Goal: Information Seeking & Learning: Find specific fact

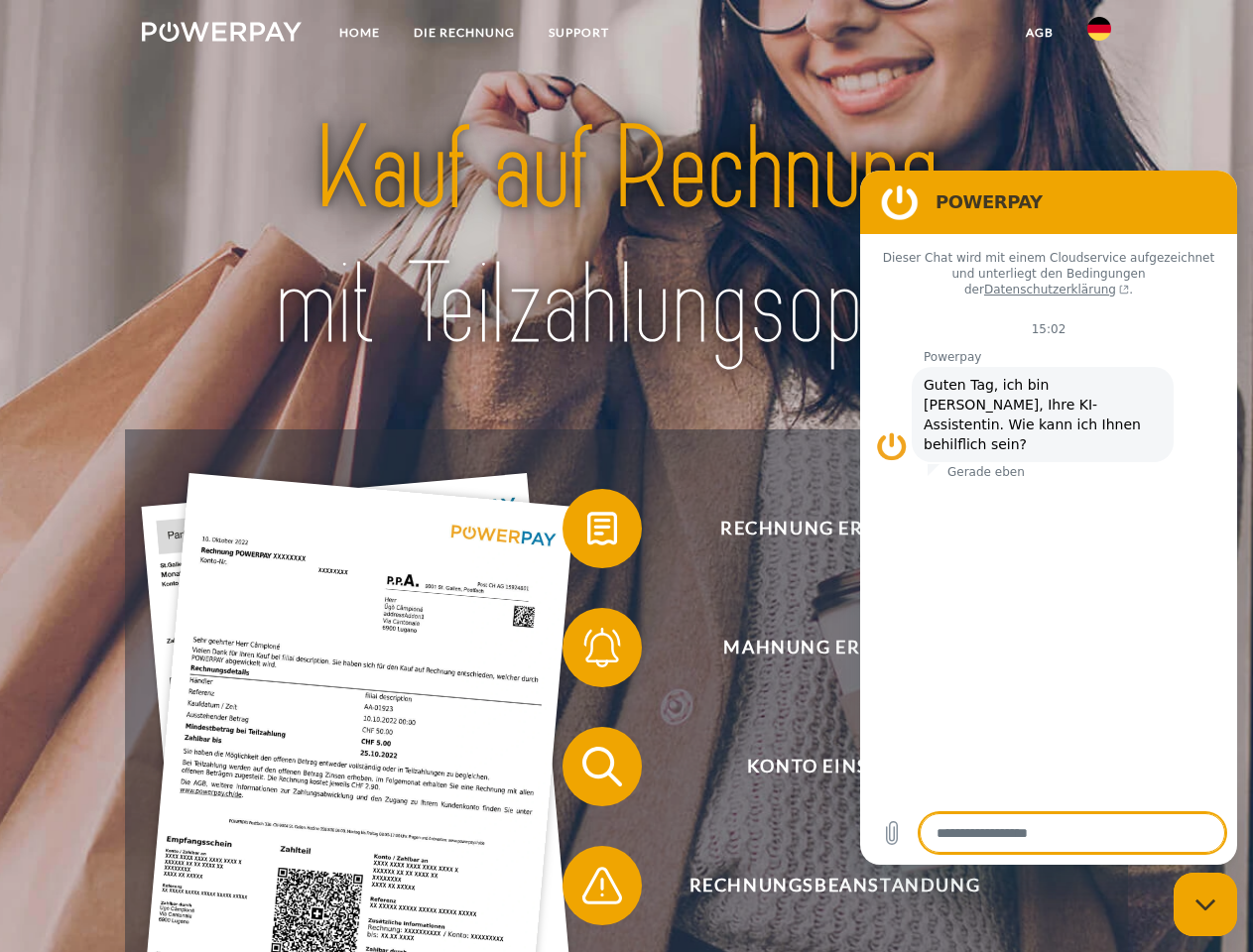
click at [221, 35] on img at bounding box center [221, 32] width 160 height 20
click at [1099, 35] on img at bounding box center [1099, 29] width 24 height 24
click at [1039, 33] on link "agb" at bounding box center [1040, 33] width 62 height 36
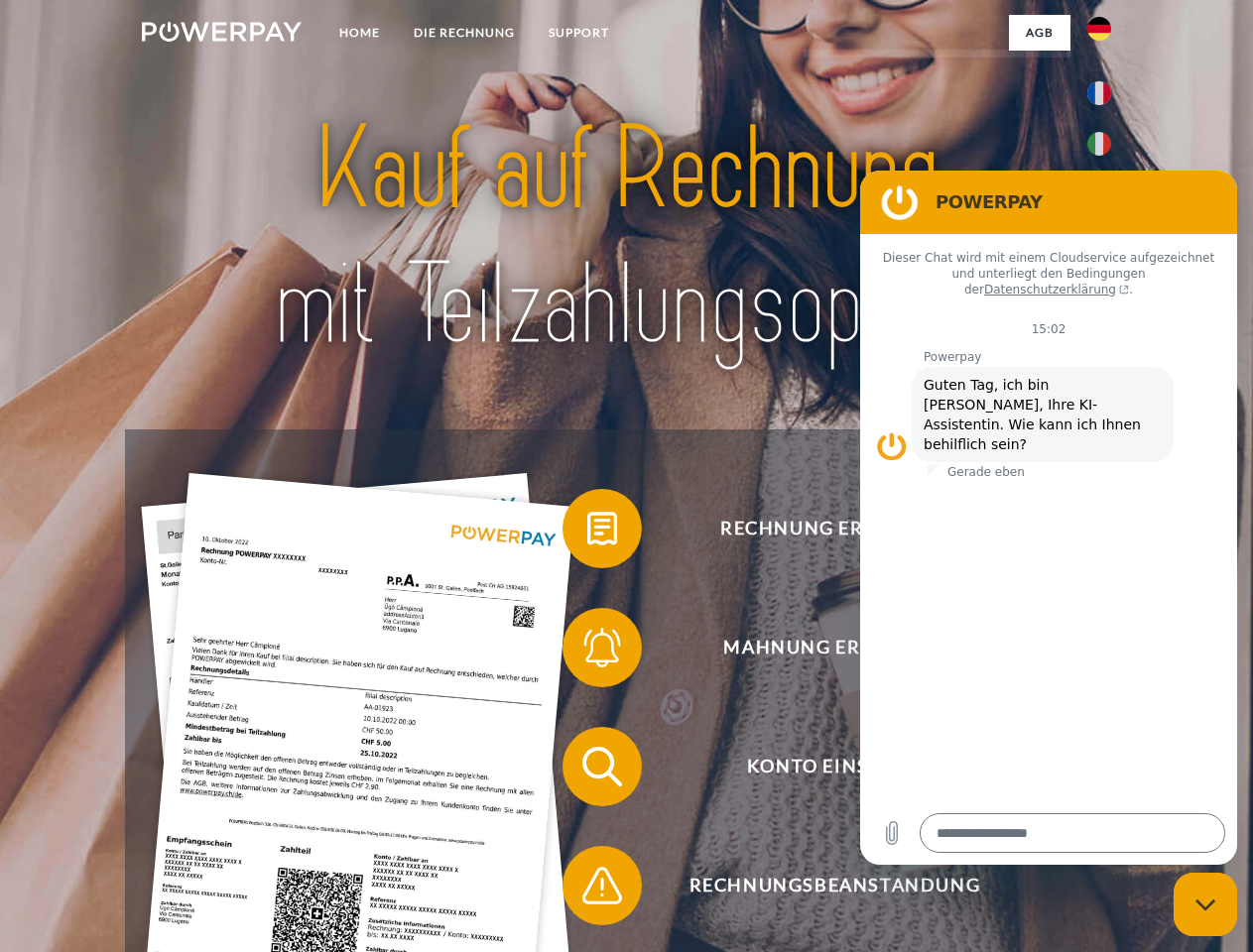
click at [587, 533] on span at bounding box center [572, 529] width 99 height 99
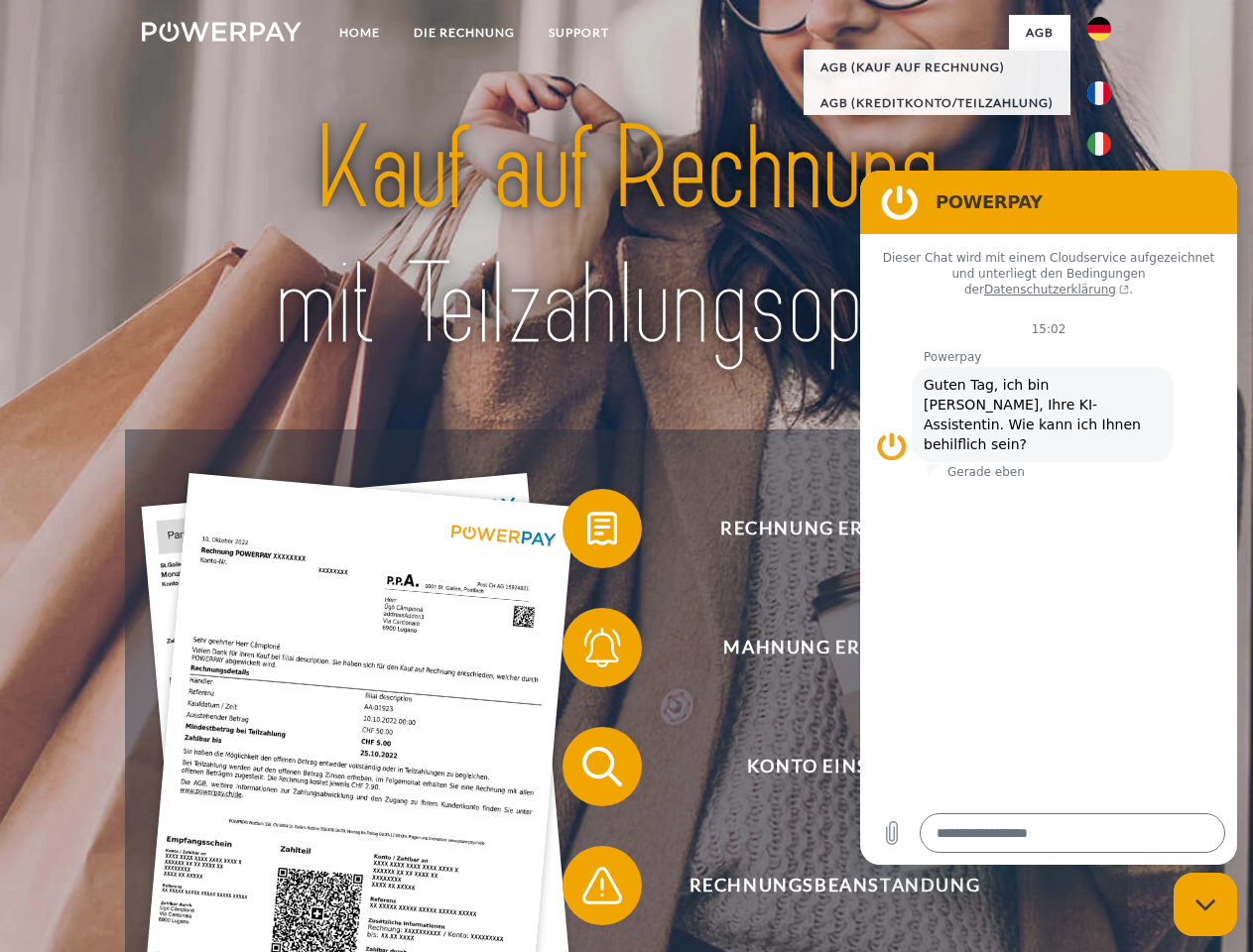
click at [587, 652] on span at bounding box center [572, 648] width 99 height 99
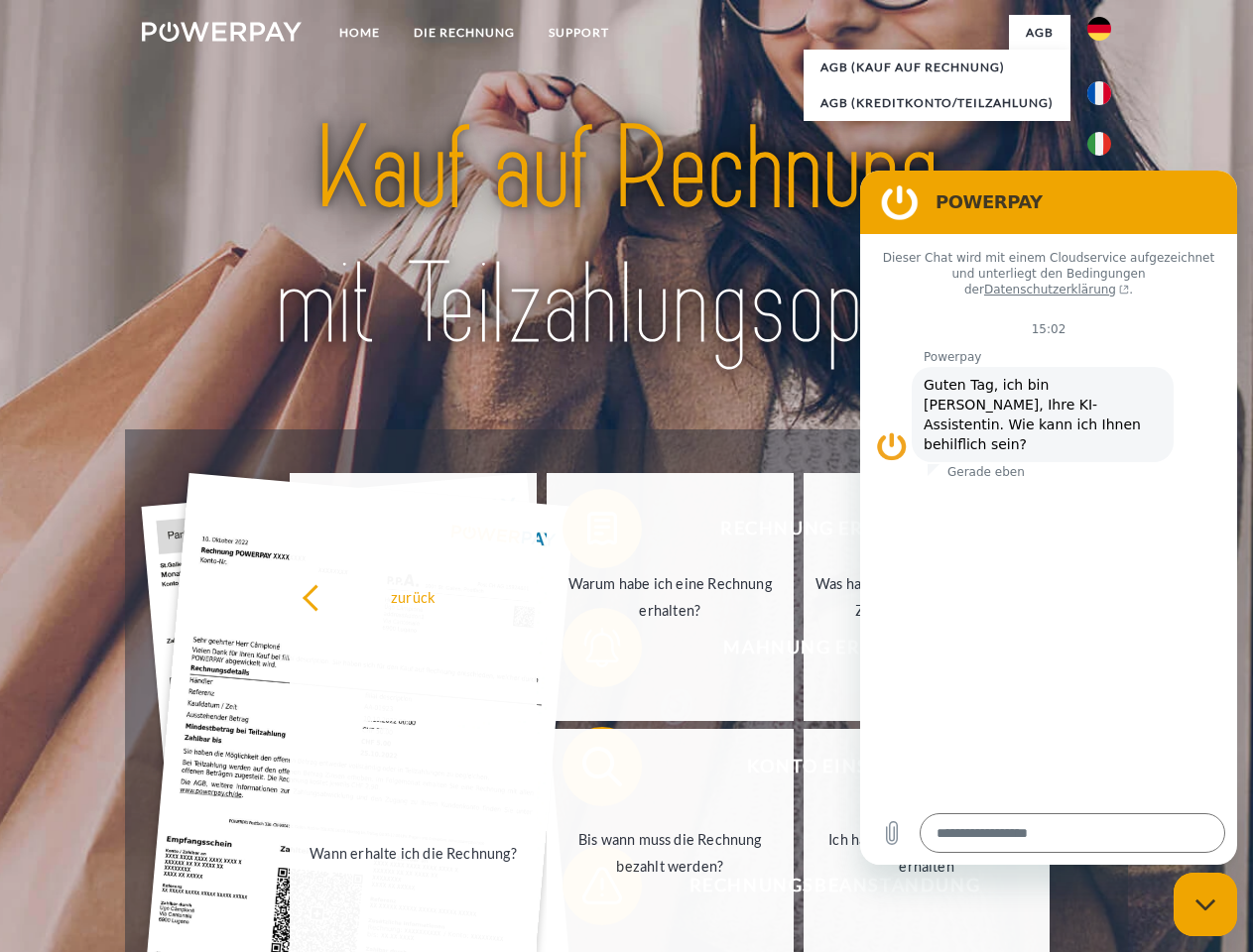
click at [587, 771] on link "Bis wann muss die Rechnung bezahlt werden?" at bounding box center [670, 853] width 247 height 248
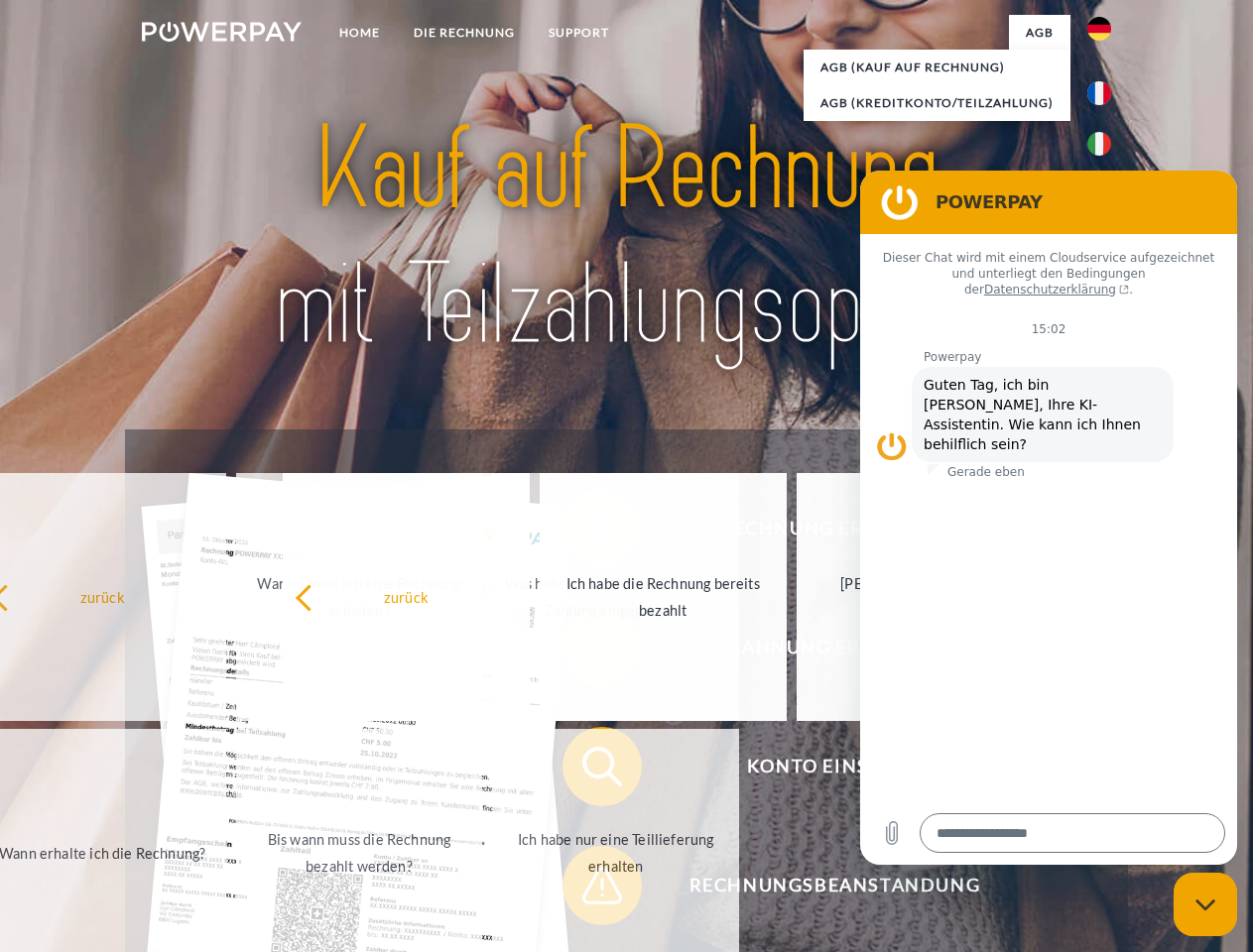
click at [587, 890] on span at bounding box center [572, 886] width 99 height 99
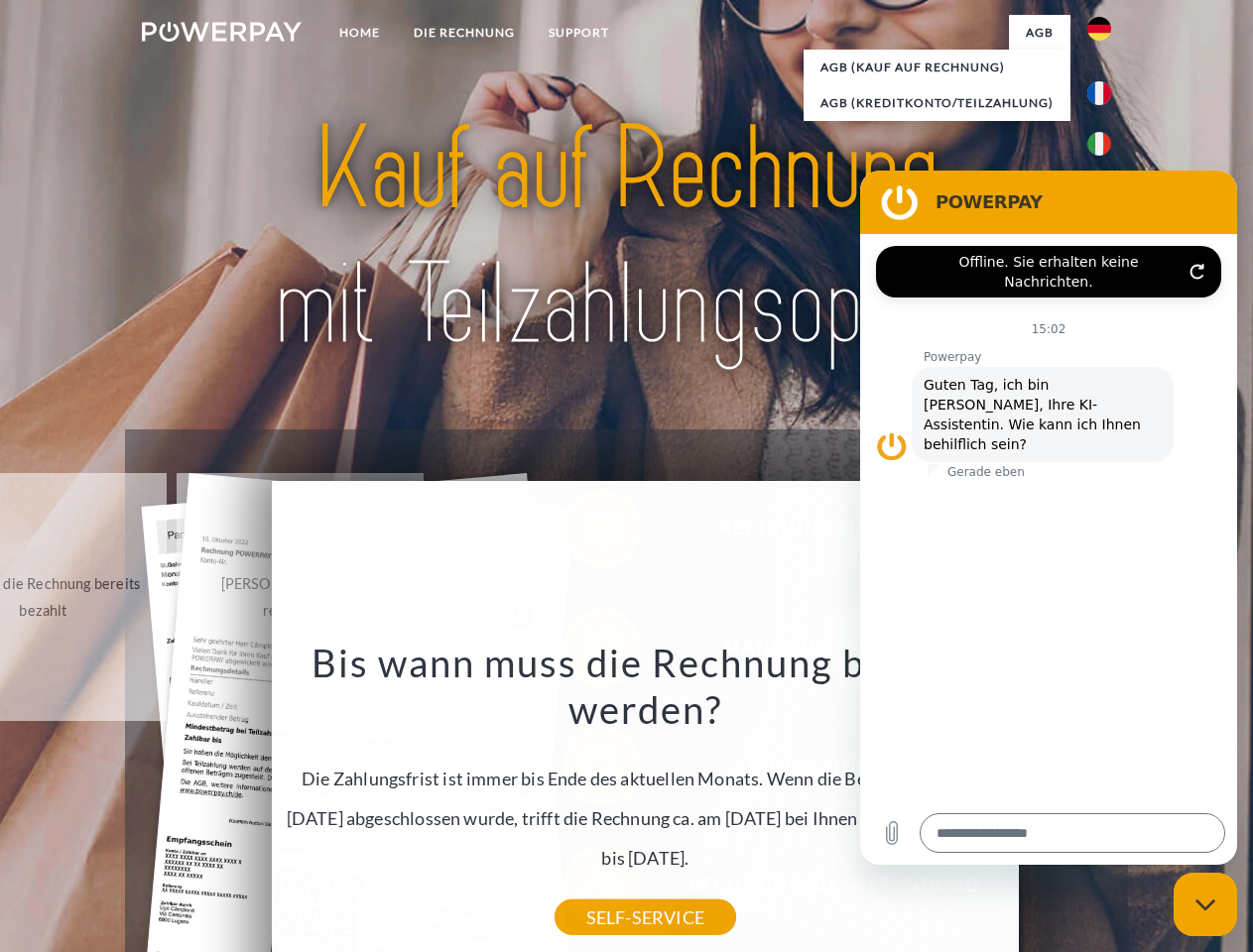
click at [1205, 904] on icon "Messaging-Fenster schließen" at bounding box center [1205, 904] width 21 height 13
type textarea "*"
